Goal: Task Accomplishment & Management: Complete application form

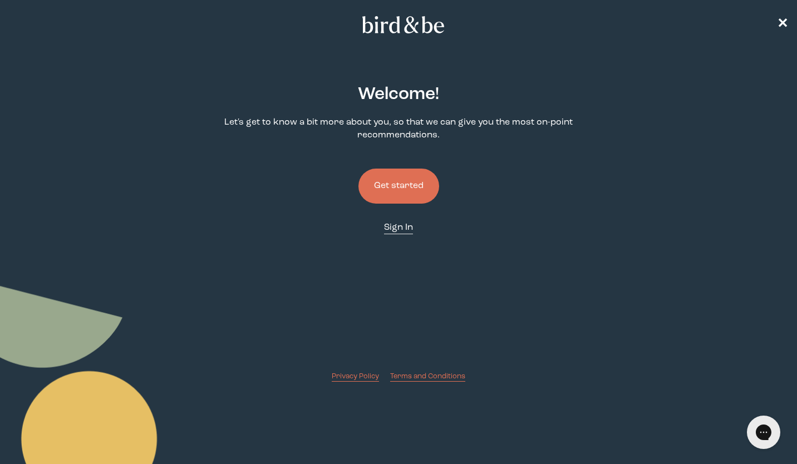
click at [401, 225] on span "Sign In" at bounding box center [398, 227] width 29 height 9
click at [776, 24] on nav "✕" at bounding box center [398, 25] width 797 height 36
click at [784, 26] on span "✕" at bounding box center [782, 24] width 11 height 13
